Goal: Contribute content

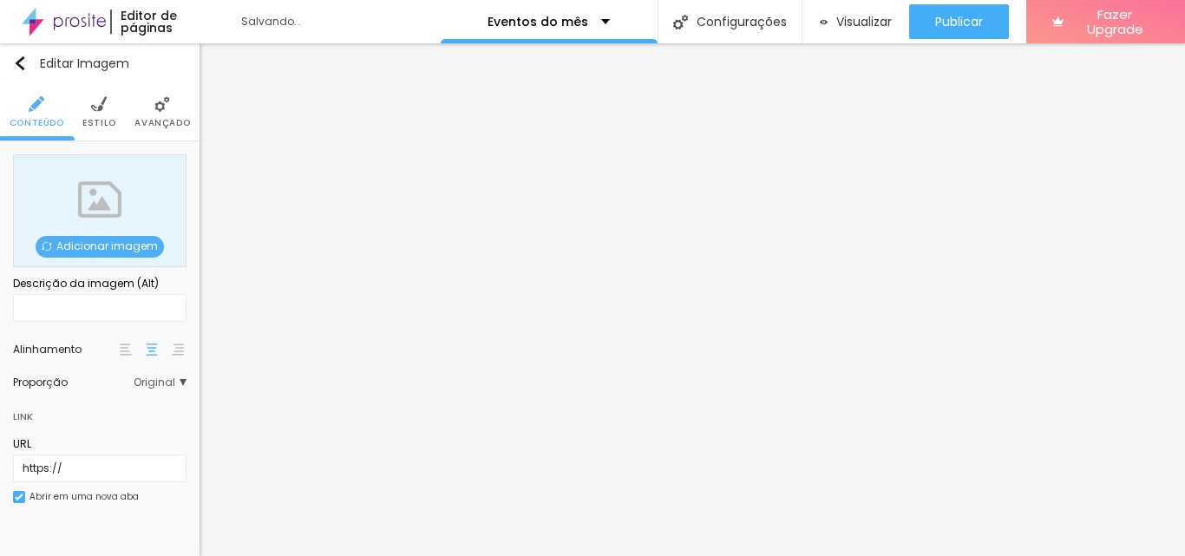
click at [95, 245] on span "Adicionar imagem" at bounding box center [100, 247] width 128 height 22
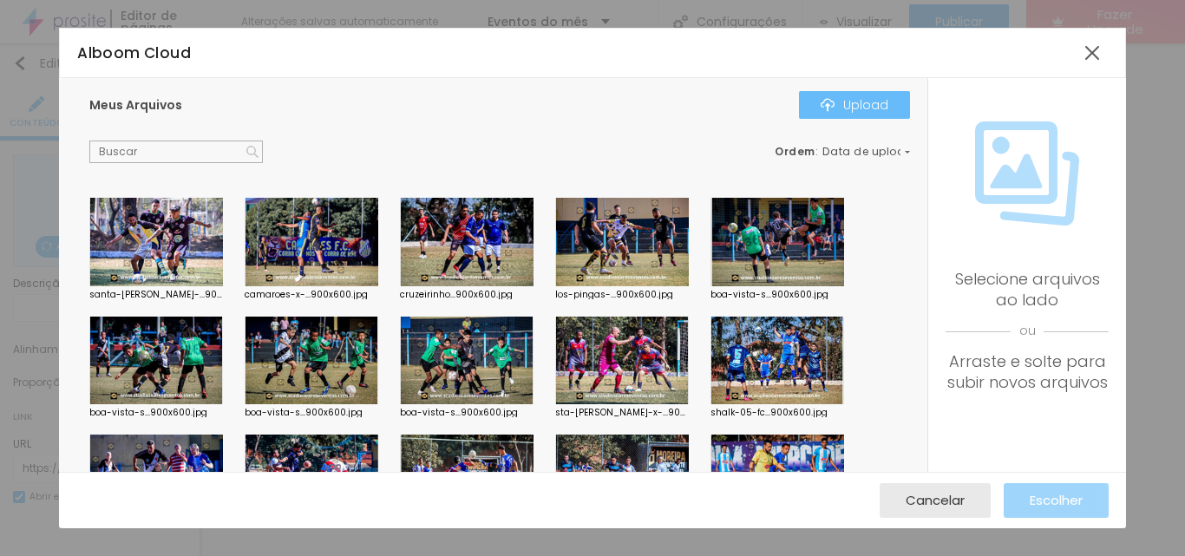
click at [846, 104] on div "Upload" at bounding box center [854, 105] width 68 height 14
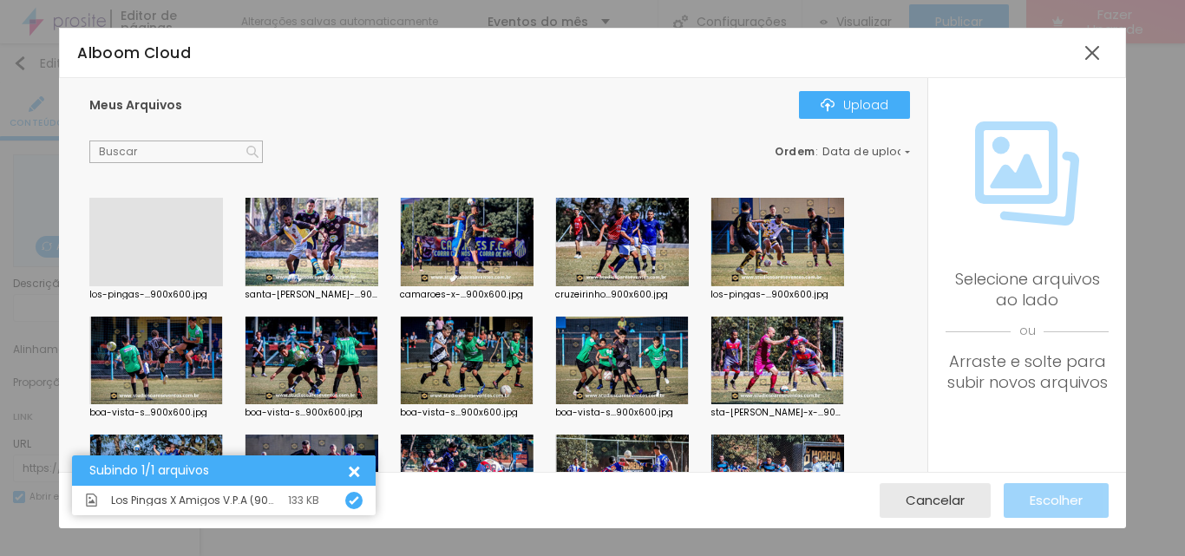
click at [154, 286] on div at bounding box center [156, 286] width 134 height 0
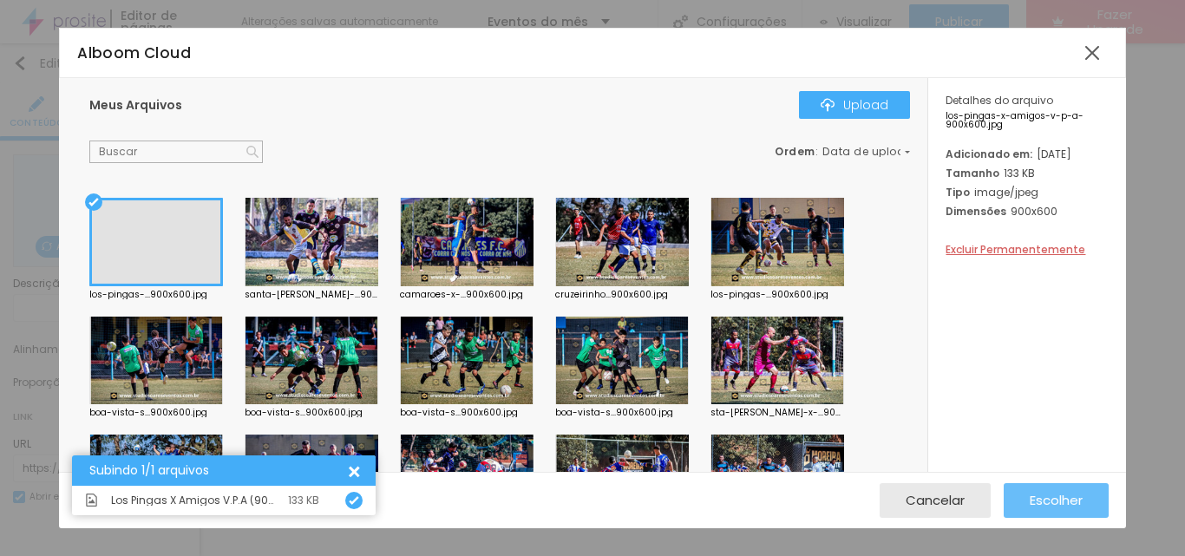
click at [1055, 497] on span "Escolher" at bounding box center [1056, 500] width 53 height 15
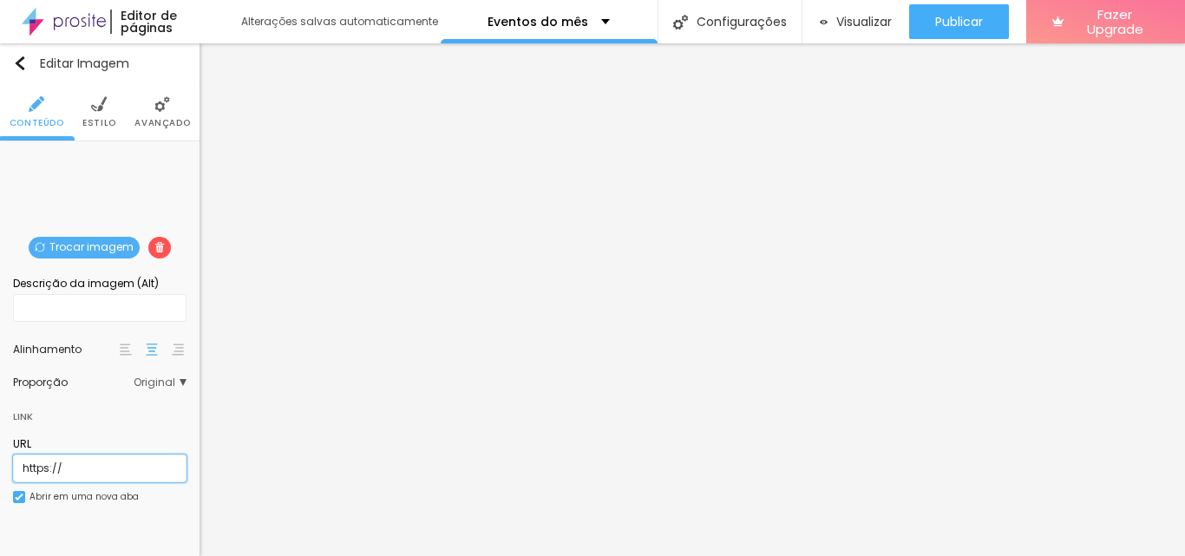
click at [69, 464] on input "https://" at bounding box center [99, 468] width 173 height 28
type input "h"
paste input "[URL][DOMAIN_NAME]"
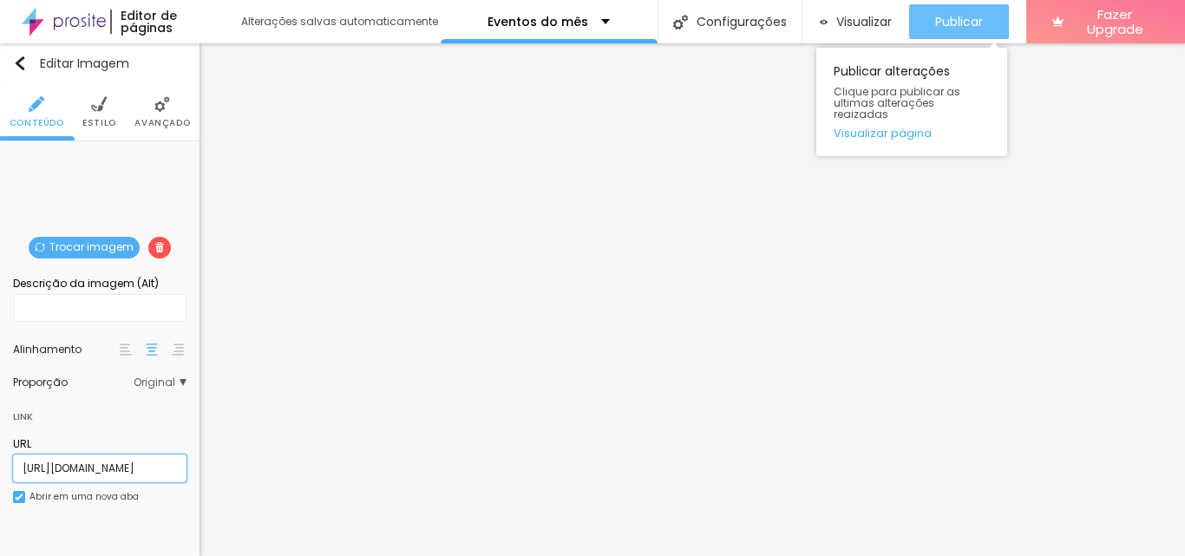
type input "[URL][DOMAIN_NAME]"
click at [956, 19] on span "Publicar" at bounding box center [959, 22] width 48 height 14
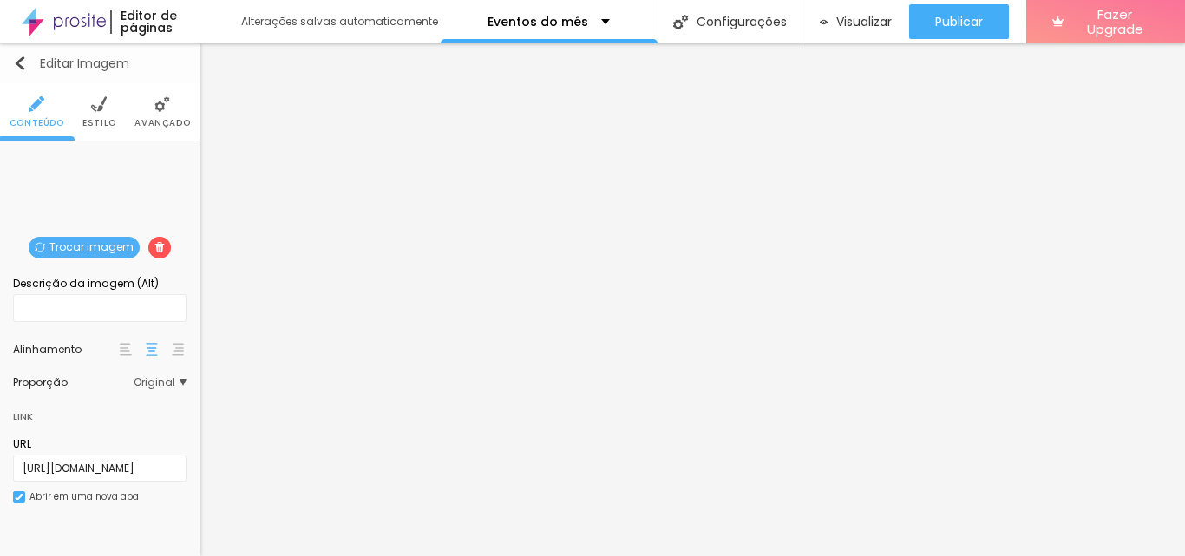
click at [20, 60] on img "button" at bounding box center [20, 63] width 14 height 14
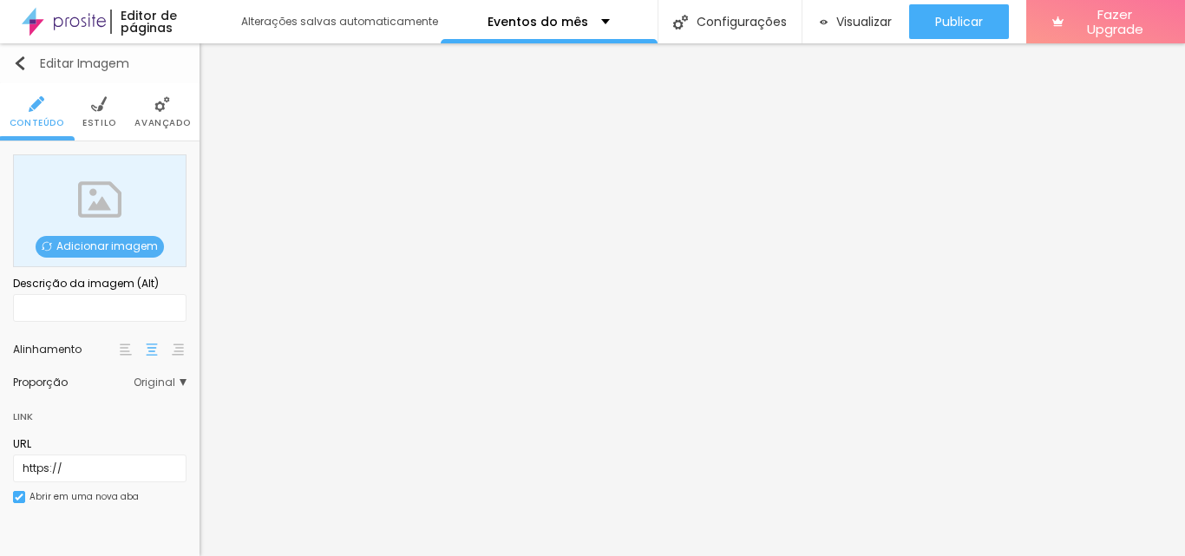
click at [19, 49] on button "Editar Imagem" at bounding box center [99, 63] width 199 height 40
